Goal: Transaction & Acquisition: Subscribe to service/newsletter

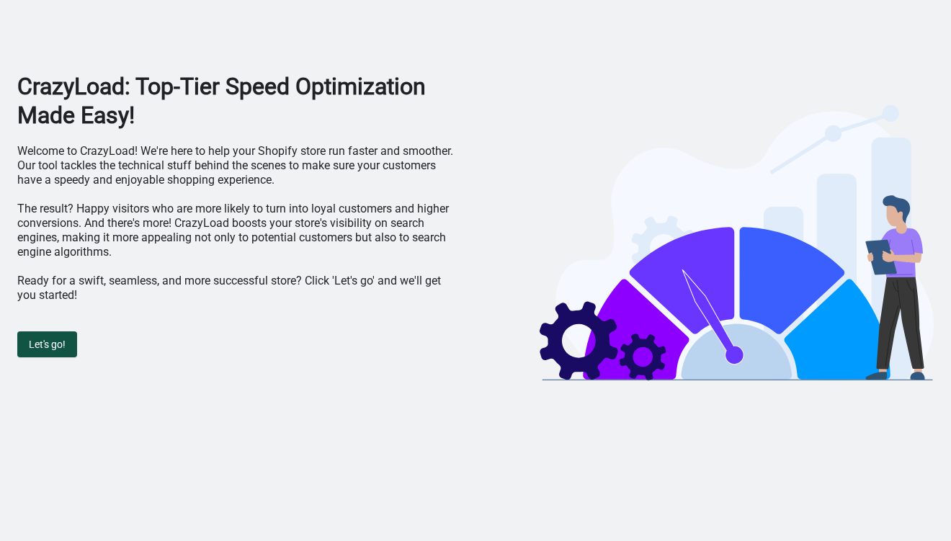
click at [61, 340] on span "Let's go!" at bounding box center [47, 345] width 37 height 12
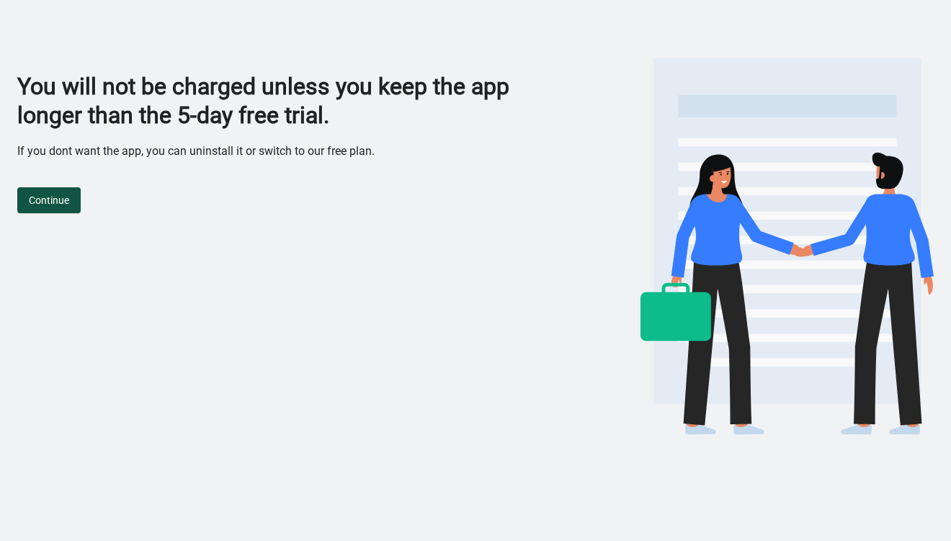
click at [65, 197] on span "Continue" at bounding box center [49, 201] width 40 height 12
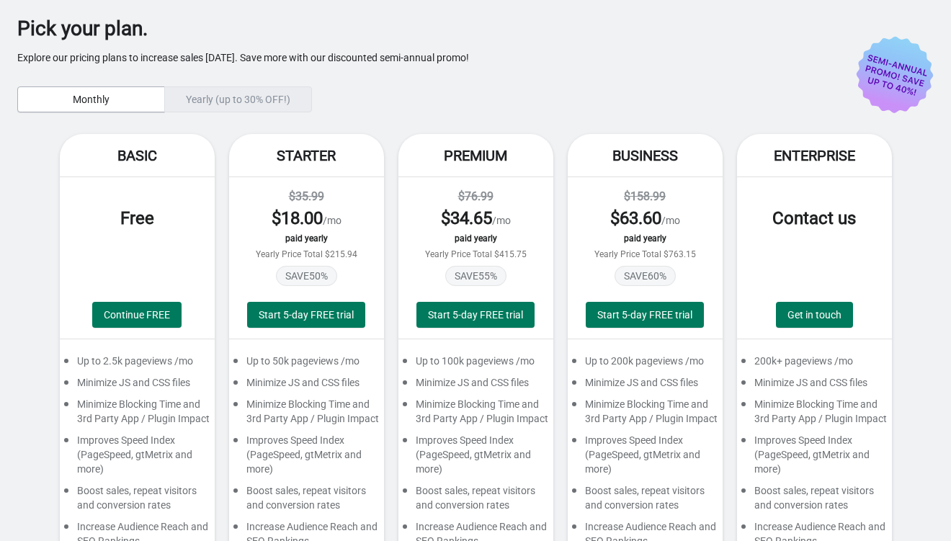
click at [216, 98] on div "Yearly (up to 30% OFF!)" at bounding box center [238, 99] width 148 height 26
click at [198, 94] on div "Yearly (up to 30% OFF!)" at bounding box center [238, 99] width 148 height 26
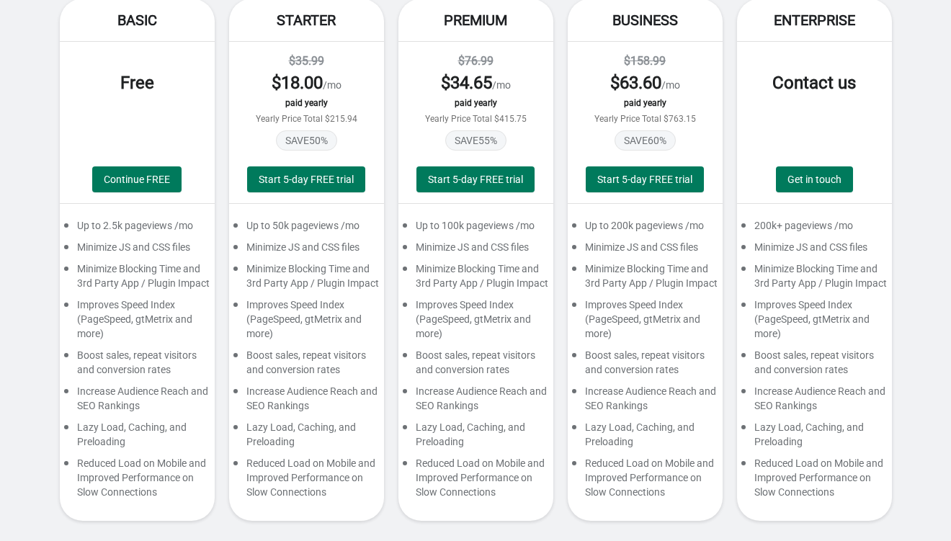
scroll to position [146, 0]
drag, startPoint x: 122, startPoint y: 181, endPoint x: 133, endPoint y: 167, distance: 17.4
click at [132, 168] on button "Continue FREE" at bounding box center [136, 179] width 89 height 26
click at [133, 174] on span "Continue FREE" at bounding box center [137, 180] width 66 height 12
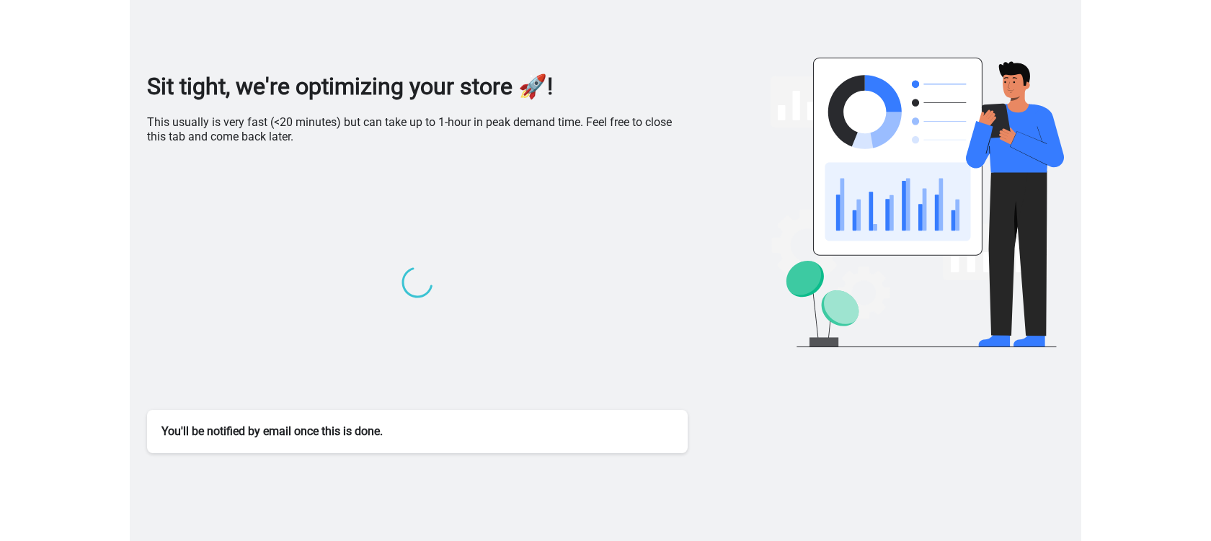
scroll to position [0, 0]
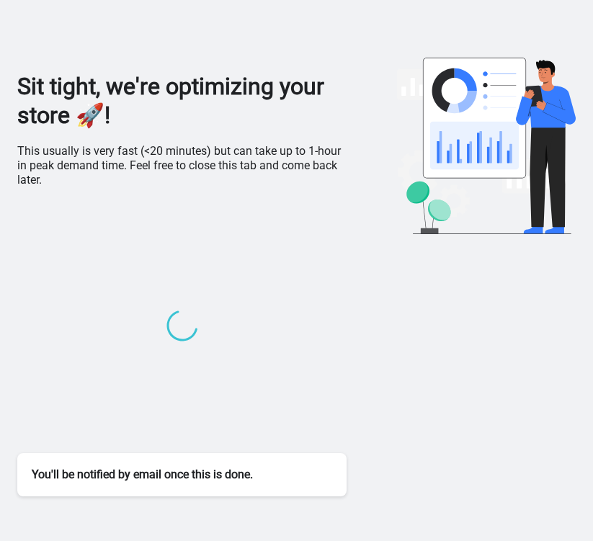
click at [290, 259] on div at bounding box center [181, 328] width 329 height 252
click at [179, 481] on div "You'll be notified by email once this is done." at bounding box center [181, 474] width 329 height 43
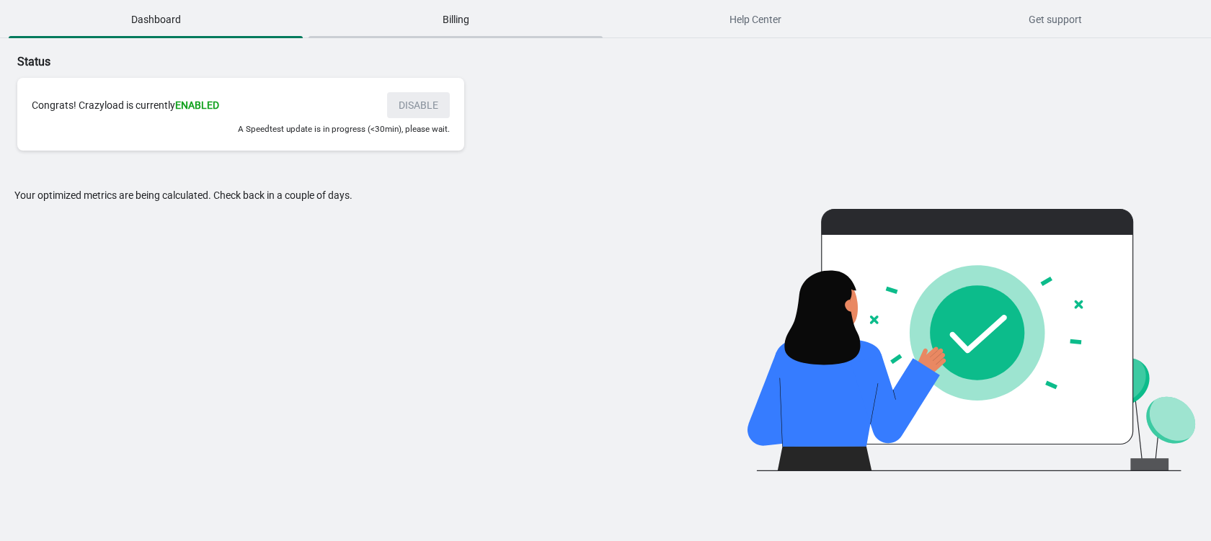
click at [448, 32] on button "Billing" at bounding box center [456, 19] width 300 height 37
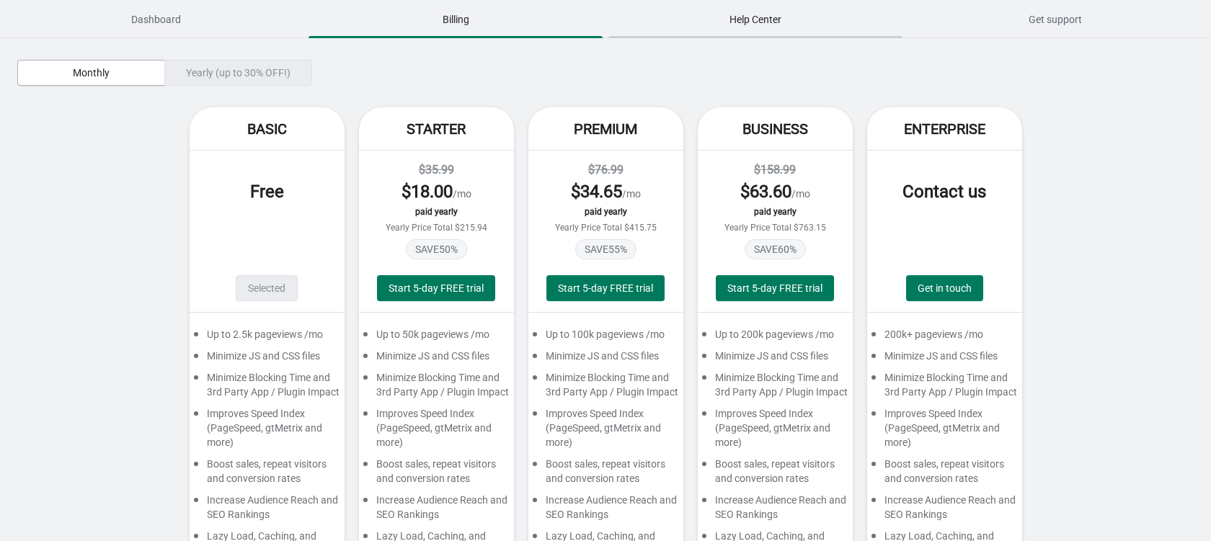
click at [657, 27] on span "Help Center" at bounding box center [755, 19] width 294 height 26
click at [151, 19] on span "Dashboard" at bounding box center [156, 19] width 294 height 26
